Goal: Information Seeking & Learning: Learn about a topic

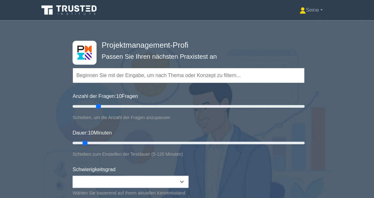
click at [96, 104] on input "Anzahl der Fragen: 10 Fragen" at bounding box center [187, 106] width 230 height 8
type input "20"
click at [91, 103] on input "Anzahl der Fragen: 25 Fragen" at bounding box center [187, 106] width 230 height 8
type input "25"
click at [116, 141] on input "Dauer: 10 Minuten" at bounding box center [187, 142] width 230 height 8
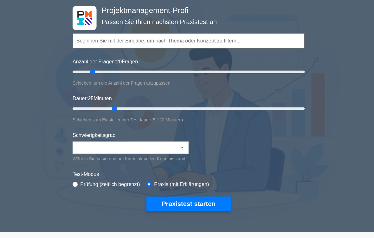
scroll to position [35, 0]
click at [201, 198] on button "Praxistest starten" at bounding box center [187, 202] width 84 height 15
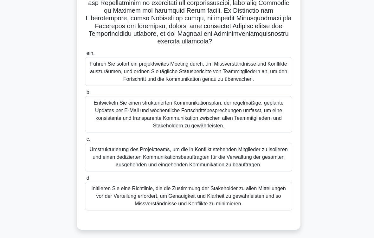
scroll to position [150, 0]
click at [267, 125] on div "Entwickeln Sie einen strukturierten Kommunikationsplan, der regelmäßige, geplan…" at bounding box center [186, 113] width 205 height 36
click at [84, 94] on input "b. Entwickeln Sie einen strukturierten Kommunikationsplan, der regelmäßige, gep…" at bounding box center [84, 92] width 0 height 4
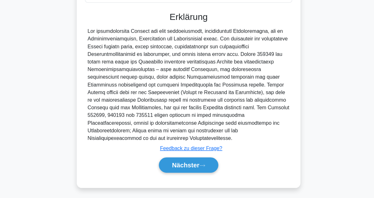
scroll to position [389, 0]
click at [205, 160] on button "Nächster" at bounding box center [186, 165] width 59 height 15
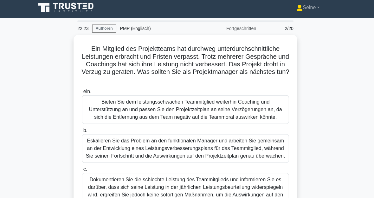
scroll to position [3, 0]
click at [215, 154] on div "Eskalieren Sie das Problem an den funktionalen Manager und arbeiten Sie gemeins…" at bounding box center [186, 147] width 205 height 28
click at [84, 132] on input "b. Eskalieren Sie das Problem an den funktionalen Manager und arbeiten Sie geme…" at bounding box center [84, 130] width 0 height 4
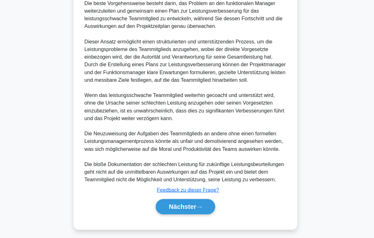
scroll to position [327, 0]
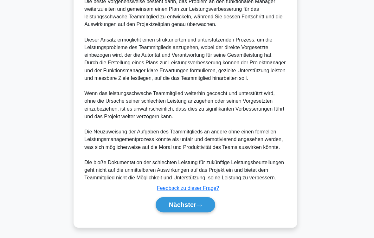
click at [199, 198] on icon at bounding box center [201, 205] width 6 height 3
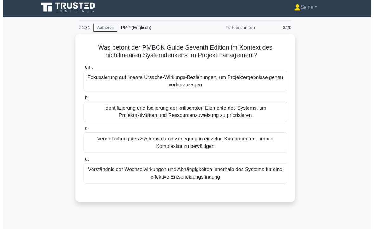
scroll to position [37, 0]
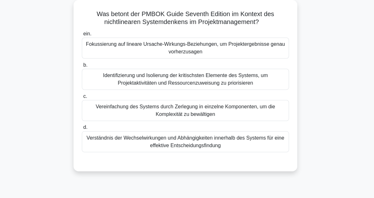
click at [269, 144] on div "Verständnis der Wechselwirkungen und Abhängigkeiten innerhalb des Systems für e…" at bounding box center [186, 140] width 205 height 21
click at [84, 129] on input "d. Verständnis der Wechselwirkungen und Abhängigkeiten innerhalb des Systems fü…" at bounding box center [84, 127] width 0 height 4
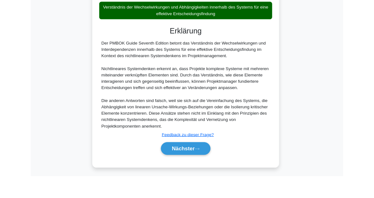
scroll to position [192, 0]
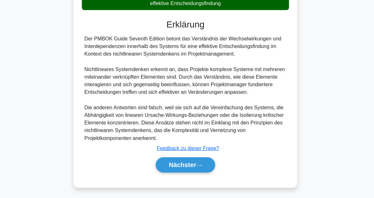
click at [200, 160] on button "Nächster" at bounding box center [186, 165] width 59 height 15
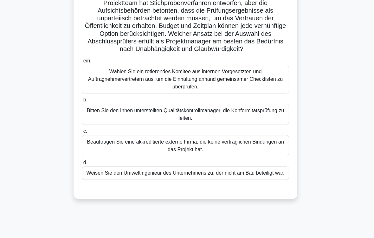
scroll to position [64, 0]
click at [261, 150] on div "Beauftragen Sie eine akkreditierte externe Firma, die keine vertraglichen Bindu…" at bounding box center [186, 144] width 205 height 21
click at [84, 132] on input "c. Beauftragen Sie eine akkreditierte externe Firma, die keine vertraglichen Bi…" at bounding box center [84, 130] width 0 height 4
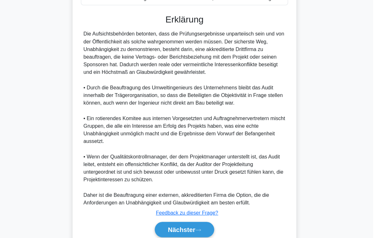
scroll to position [297, 0]
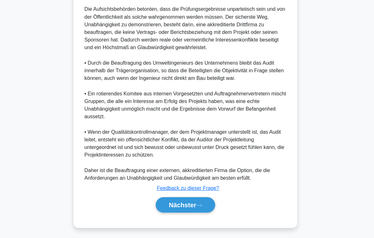
click at [200, 198] on icon at bounding box center [201, 205] width 6 height 3
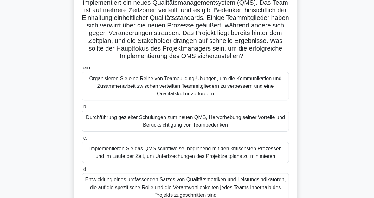
scroll to position [56, 0]
click at [249, 131] on div "Durchführung gezielter Schulungen zum neuen QMS, Hervorhebung seiner Vorteile u…" at bounding box center [186, 120] width 205 height 21
click at [84, 108] on input "b. Durchführung gezielter Schulungen zum neuen QMS, Hervorhebung seiner Vorteil…" at bounding box center [84, 106] width 0 height 4
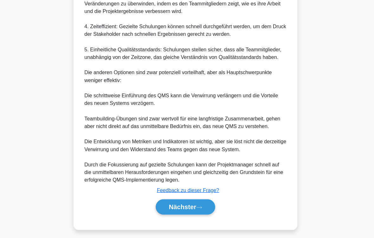
scroll to position [441, 0]
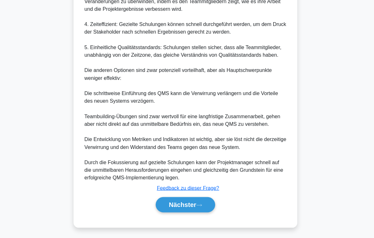
click at [201, 198] on icon at bounding box center [201, 205] width 6 height 3
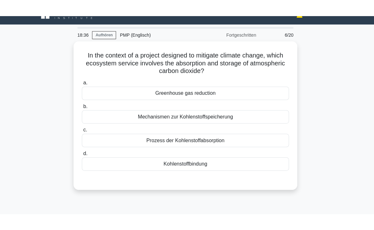
scroll to position [0, 0]
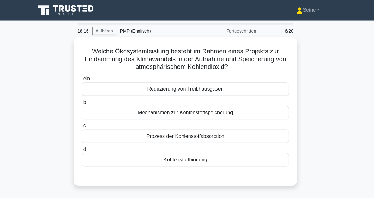
click at [237, 88] on div "Reduzierung von Treibhausgasen" at bounding box center [186, 88] width 205 height 13
click at [84, 80] on input "ein. Reduzierung von Treibhausgasen" at bounding box center [84, 78] width 0 height 4
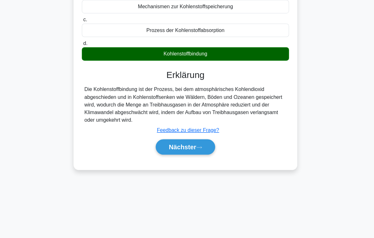
scroll to position [104, 0]
click at [205, 144] on button "Nächster" at bounding box center [186, 147] width 59 height 15
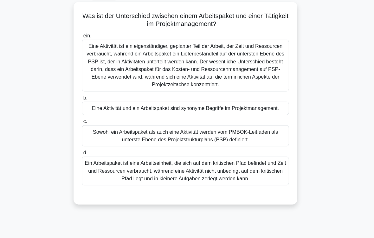
scroll to position [41, 0]
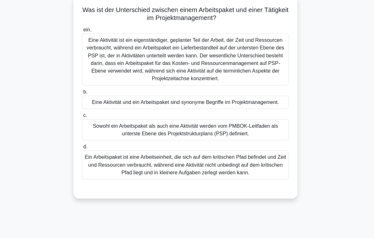
click at [225, 71] on div "Eine Aktivität ist ein eigenständiger, geplanter Teil der Arbeit, der Zeit und …" at bounding box center [186, 58] width 205 height 51
click at [84, 32] on input "ein. Eine Aktivität ist ein eigenständiger, geplanter Teil der Arbeit, der Zeit…" at bounding box center [84, 30] width 0 height 4
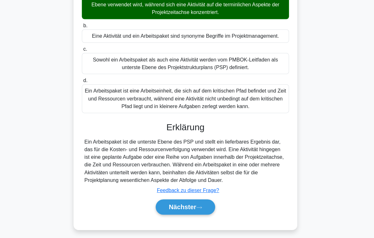
scroll to position [137, 0]
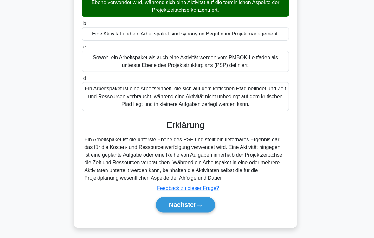
click at [208, 198] on button "Nächster" at bounding box center [186, 204] width 59 height 15
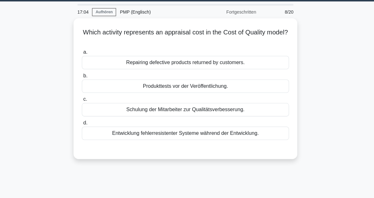
scroll to position [11, 0]
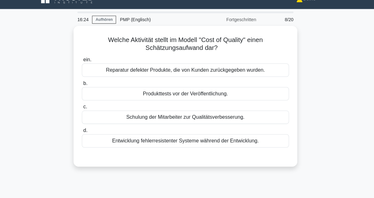
click at [211, 139] on div "Entwicklung fehlerresistenter Systeme während der Entwicklung." at bounding box center [186, 140] width 205 height 13
click at [84, 132] on input "d. Entwicklung fehlerresistenter Systeme während der Entwicklung." at bounding box center [84, 130] width 0 height 4
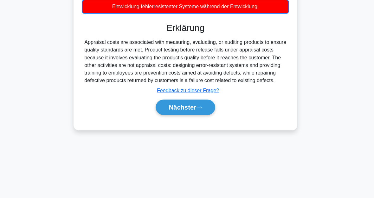
scroll to position [143, 0]
click at [205, 111] on button "Nächster" at bounding box center [186, 108] width 59 height 15
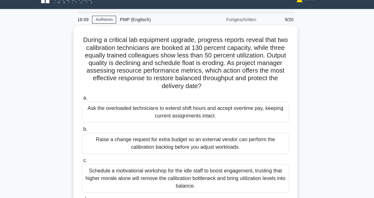
scroll to position [0, 0]
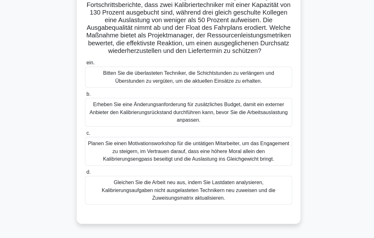
scroll to position [57, 0]
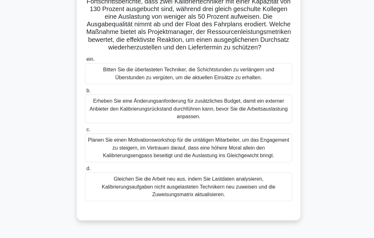
click at [251, 199] on div "Gleichen Sie die Arbeit neu aus, indem Sie Lastdaten analysieren, Kalibrierungs…" at bounding box center [186, 185] width 205 height 28
click at [84, 169] on input "d. Gleichen Sie die Arbeit neu aus, indem Sie Lastdaten analysieren, Kalibrieru…" at bounding box center [84, 167] width 0 height 4
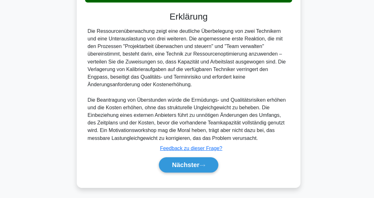
scroll to position [283, 0]
click at [209, 162] on button "Nächster" at bounding box center [186, 165] width 59 height 15
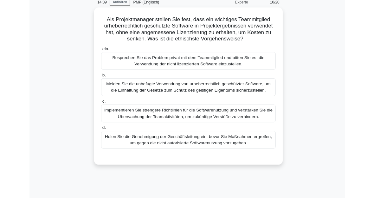
scroll to position [65, 0]
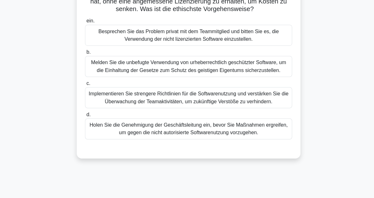
click at [205, 108] on div "Implementieren Sie strengere Richtlinien für die Softwarenutzung und verstärken…" at bounding box center [186, 97] width 205 height 21
click at [84, 85] on input "c. Implementieren Sie strengere Richtlinien für die Softwarenutzung und verstär…" at bounding box center [84, 83] width 0 height 4
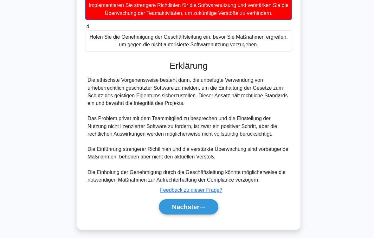
scroll to position [184, 0]
click at [209, 212] on button "Nächster" at bounding box center [186, 204] width 59 height 15
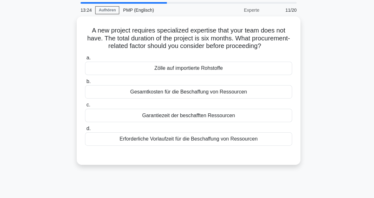
scroll to position [8, 0]
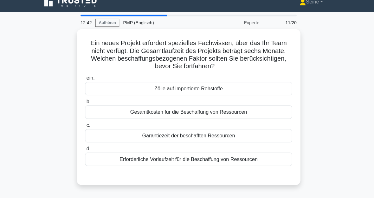
click at [272, 158] on div "Erforderliche Vorlaufzeit für die Beschaffung von Ressourcen" at bounding box center [186, 158] width 205 height 13
click at [84, 150] on input "d. Erforderliche Vorlaufzeit für die Beschaffung von Ressourcen" at bounding box center [84, 148] width 0 height 4
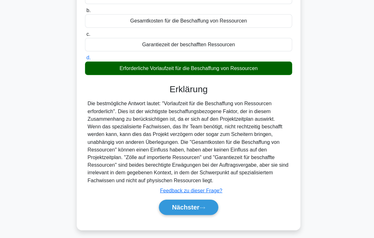
scroll to position [115, 0]
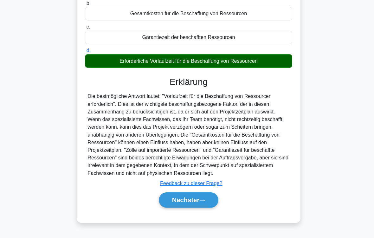
click at [202, 202] on icon at bounding box center [201, 200] width 6 height 3
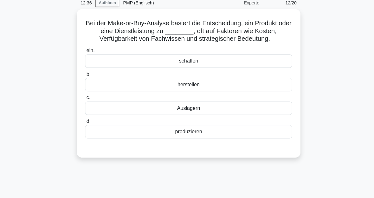
scroll to position [28, 0]
click at [208, 91] on div "herstellen" at bounding box center [186, 84] width 205 height 13
click at [84, 76] on input "b. herstellen" at bounding box center [84, 74] width 0 height 4
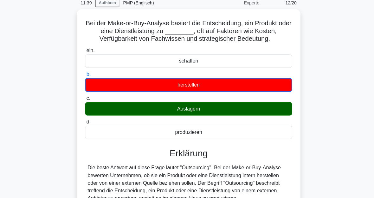
click at [347, 0] on main "11:39 Aufhören PMP (Englisch) Experte 12/20 Bei der Make-or-Buy-Analyse basiert…" at bounding box center [187, 185] width 374 height 386
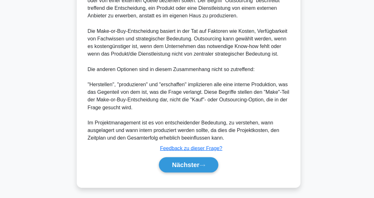
scroll to position [238, 0]
click at [205, 160] on button "Nächster" at bounding box center [186, 165] width 59 height 15
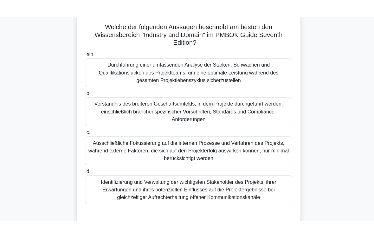
scroll to position [41, 0]
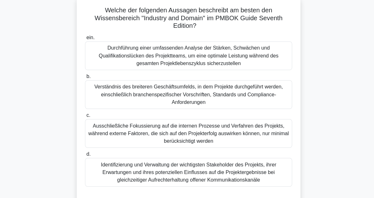
click at [274, 173] on div "Identifizierung und Verwaltung der wichtigsten Stakeholder des Projekts, ihrer …" at bounding box center [186, 171] width 205 height 28
click at [84, 155] on input "d. Identifizierung und Verwaltung der wichtigsten Stakeholder des Projekts, ihr…" at bounding box center [84, 153] width 0 height 4
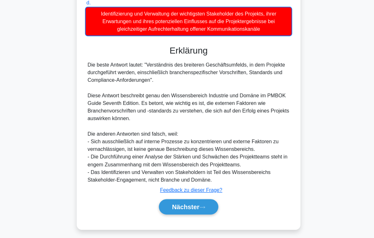
scroll to position [206, 0]
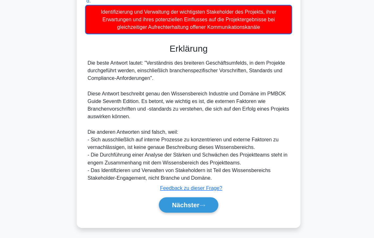
click at [209, 202] on button "Nächster" at bounding box center [186, 204] width 59 height 15
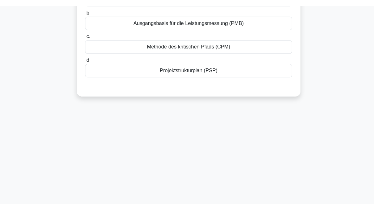
scroll to position [15, 0]
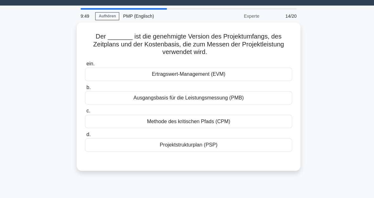
click at [194, 144] on div "Projektstrukturplan (PSP)" at bounding box center [186, 143] width 205 height 13
click at [84, 136] on input "d. Projektstrukturplan (PSP)" at bounding box center [84, 134] width 0 height 4
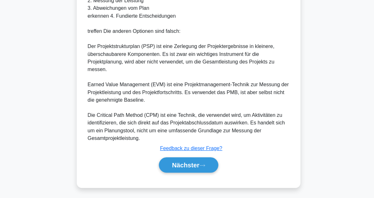
scroll to position [268, 0]
click at [212, 162] on button "Nächster" at bounding box center [186, 165] width 59 height 15
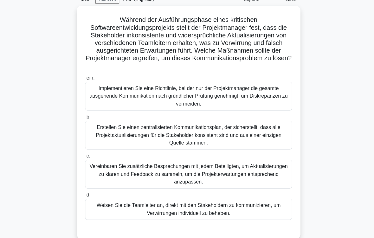
scroll to position [45, 0]
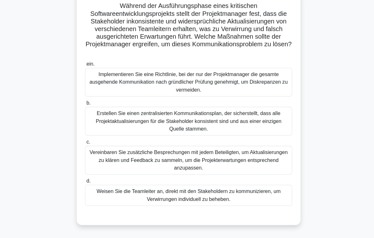
click at [201, 121] on div "Erstellen Sie einen zentralisierten Kommunikationsplan, der sicherstellt, dass …" at bounding box center [186, 120] width 205 height 28
click at [84, 104] on input "b. Erstellen Sie einen zentralisierten Kommunikationsplan, der sicherstellt, da…" at bounding box center [84, 102] width 0 height 4
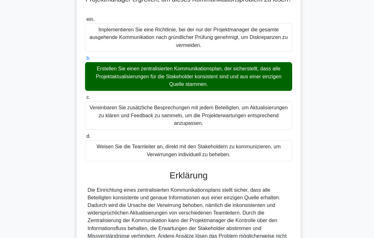
scroll to position [175, 0]
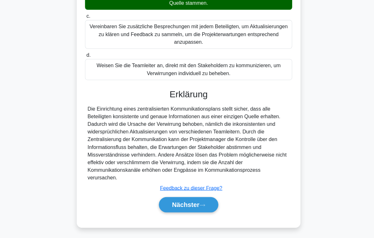
click at [193, 202] on font "Nächster" at bounding box center [183, 204] width 27 height 7
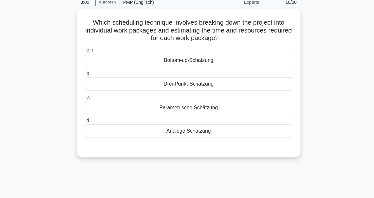
scroll to position [19, 0]
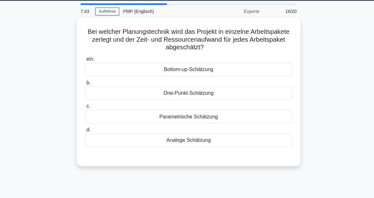
click at [212, 70] on div "Bottom-up-Schätzung" at bounding box center [186, 69] width 205 height 13
click at [84, 61] on input "ein. Bottom-up-Schätzung" at bounding box center [84, 59] width 0 height 4
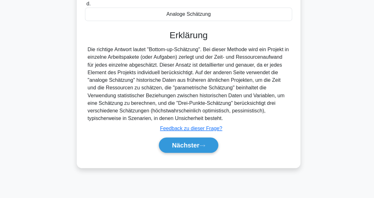
scroll to position [143, 0]
click at [207, 153] on button "Nächster" at bounding box center [186, 145] width 59 height 15
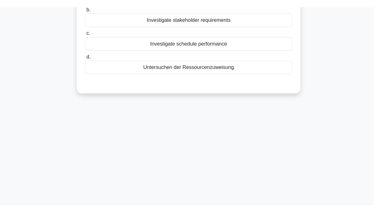
scroll to position [0, 0]
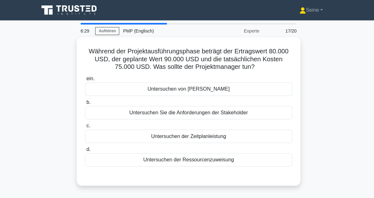
click at [238, 142] on div "Untersuchen der Zeitplanleistung" at bounding box center [186, 135] width 205 height 13
click at [84, 127] on input "c. Untersuchen der Zeitplanleistung" at bounding box center [84, 125] width 0 height 4
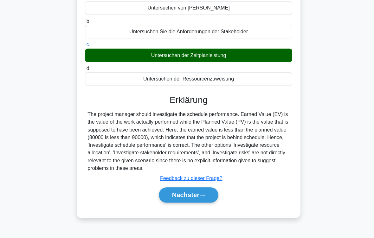
scroll to position [104, 0]
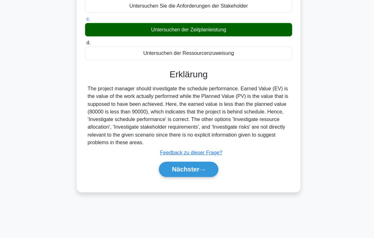
click at [210, 177] on button "Nächster" at bounding box center [186, 169] width 59 height 15
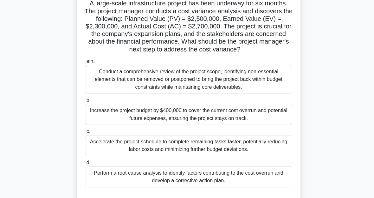
scroll to position [0, 0]
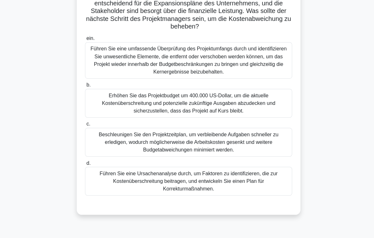
scroll to position [92, 0]
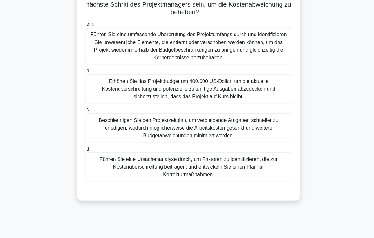
click at [259, 180] on div "Führen Sie eine Ursachenanalyse durch, um Faktoren zu identifizieren, die zur K…" at bounding box center [186, 165] width 205 height 28
click at [84, 150] on input "d. Führen Sie eine Ursachenanalyse durch, um Faktoren zu identifizieren, die zu…" at bounding box center [84, 148] width 0 height 4
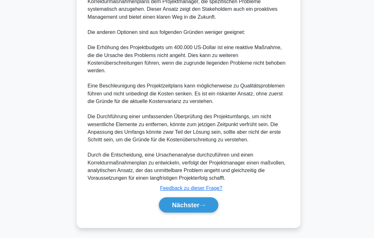
click at [200, 201] on button "Nächster" at bounding box center [186, 204] width 59 height 15
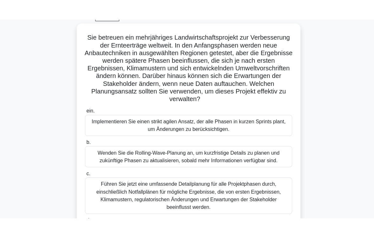
scroll to position [34, 0]
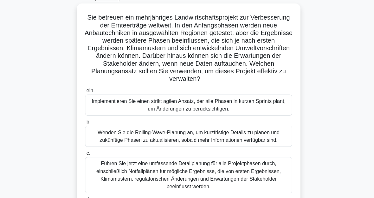
click at [255, 146] on div "Wenden Sie die Rolling-Wave-Planung an, um kurzfristige Details zu planen und z…" at bounding box center [186, 135] width 205 height 21
click at [84, 123] on input "b. Wenden Sie die Rolling-Wave-Planung an, um kurzfristige Details zu planen un…" at bounding box center [84, 121] width 0 height 4
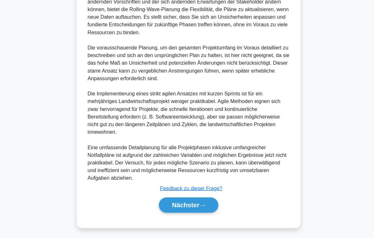
scroll to position [358, 0]
click at [205, 200] on button "Nächster" at bounding box center [186, 204] width 59 height 15
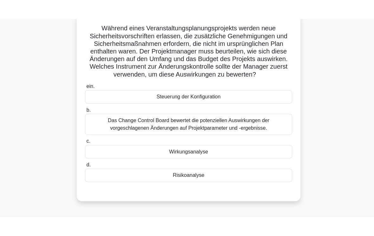
scroll to position [42, 0]
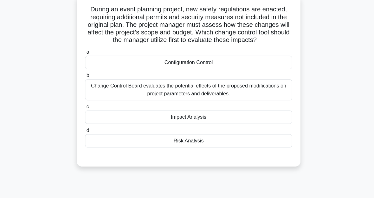
click at [217, 68] on div "Configuration Control" at bounding box center [186, 61] width 205 height 13
click at [84, 54] on input "a. Configuration Control" at bounding box center [84, 52] width 0 height 4
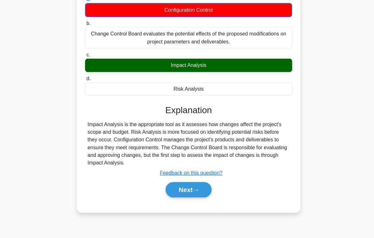
scroll to position [104, 0]
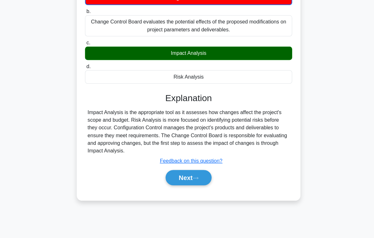
click at [192, 184] on button "Next" at bounding box center [186, 177] width 45 height 15
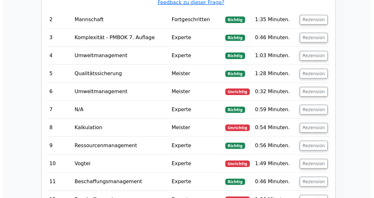
scroll to position [1049, 0]
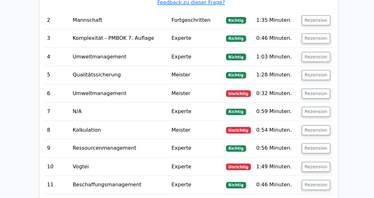
click at [317, 88] on button "Rezension" at bounding box center [313, 93] width 28 height 10
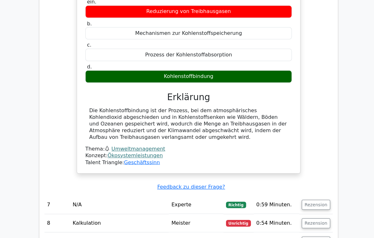
scroll to position [1257, 0]
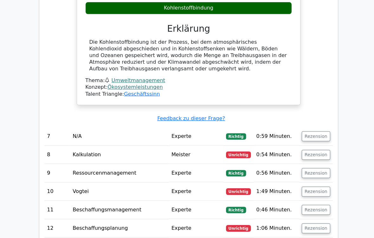
click at [321, 148] on button "Rezension" at bounding box center [313, 153] width 28 height 10
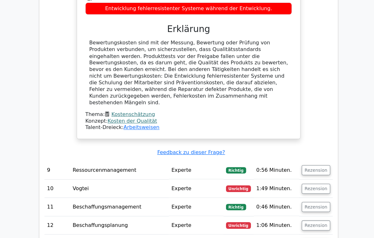
scroll to position [1525, 0]
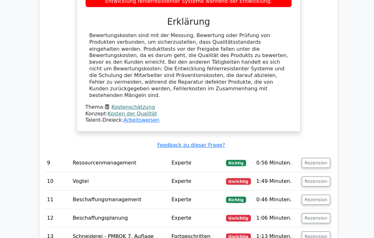
click at [322, 175] on button "Rezension" at bounding box center [313, 180] width 28 height 10
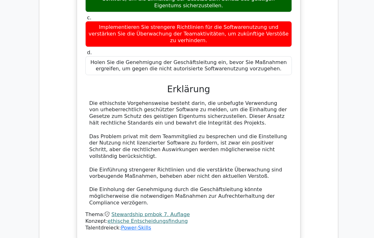
scroll to position [1816, 0]
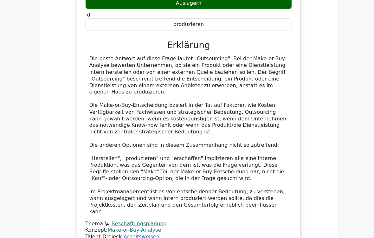
scroll to position [2211, 0]
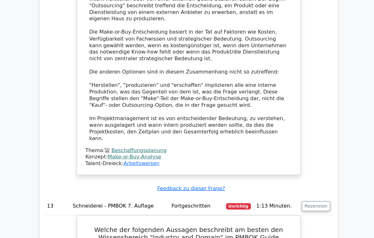
scroll to position [2290, 0]
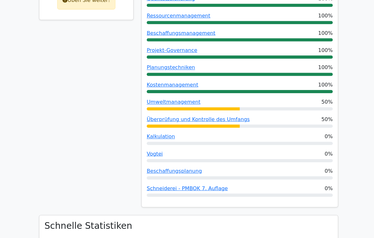
scroll to position [174, 0]
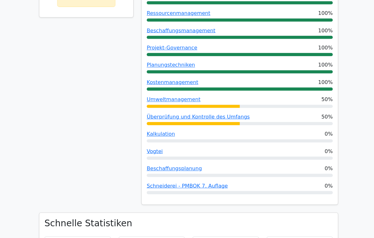
click at [330, 172] on div "Leistung nach Themen Kommunikationsmanagement 100% Mannschaft 100% Komplexität …" at bounding box center [237, 60] width 194 height 285
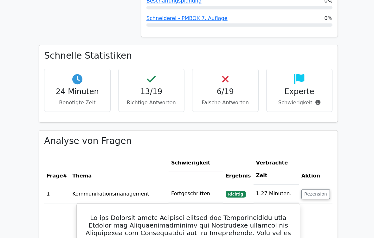
scroll to position [349, 0]
